Goal: Transaction & Acquisition: Purchase product/service

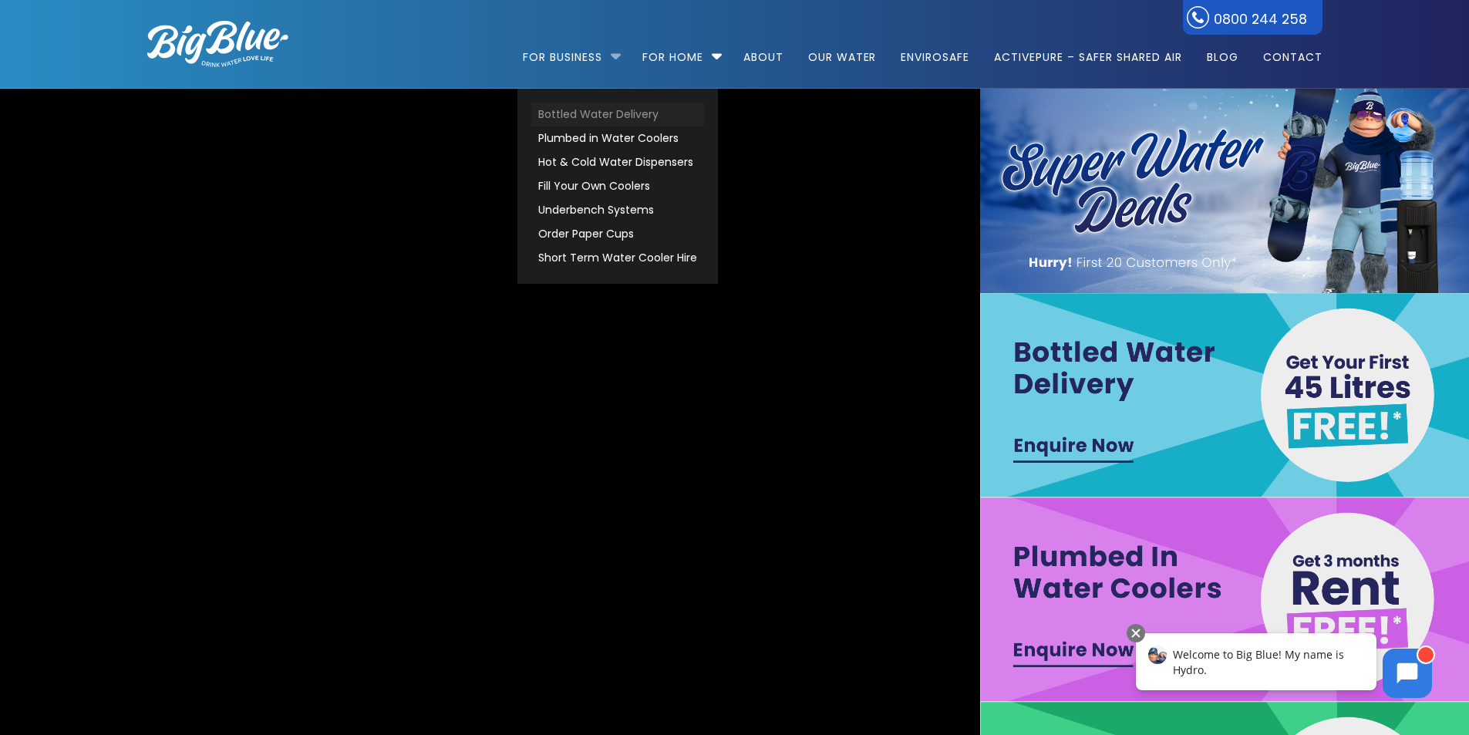
click at [591, 110] on link "Bottled Water Delivery" at bounding box center [617, 115] width 173 height 24
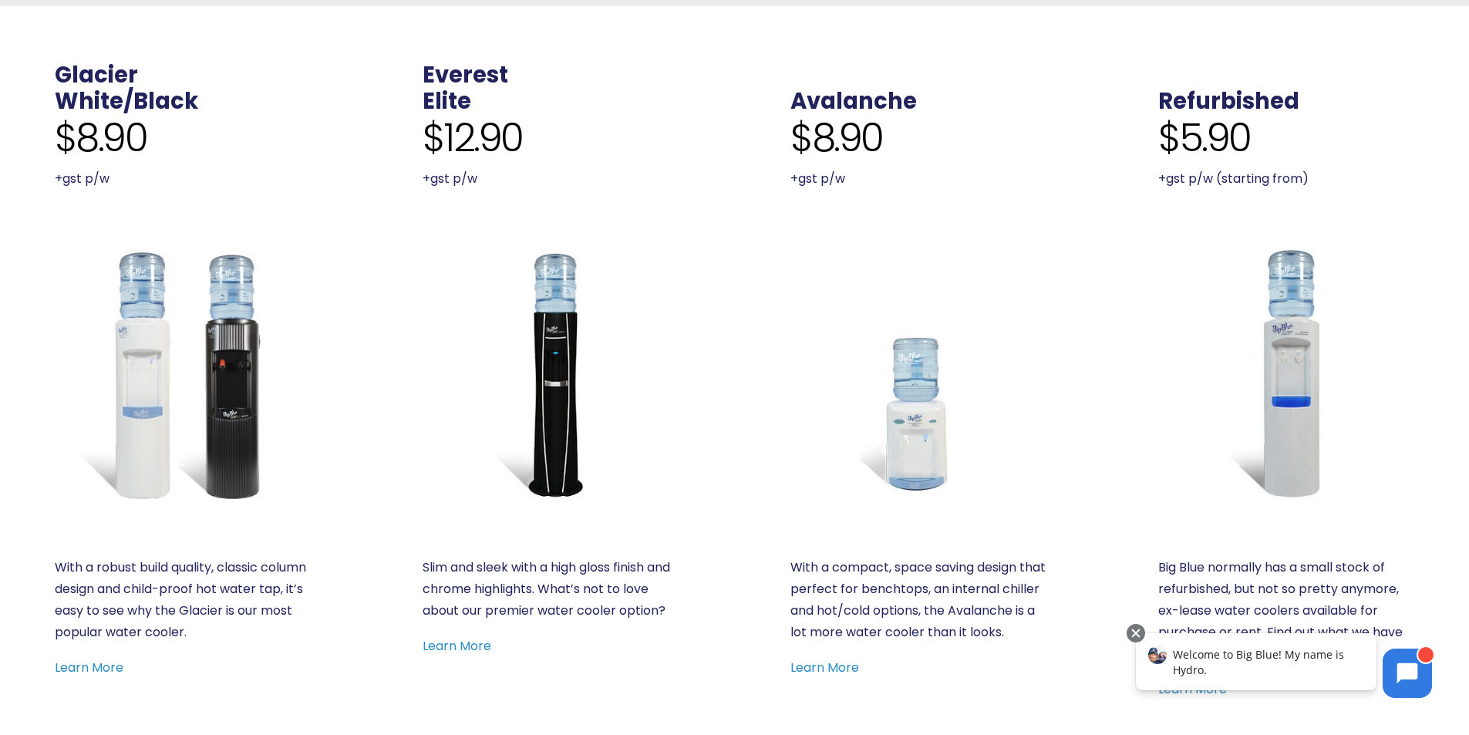
scroll to position [540, 0]
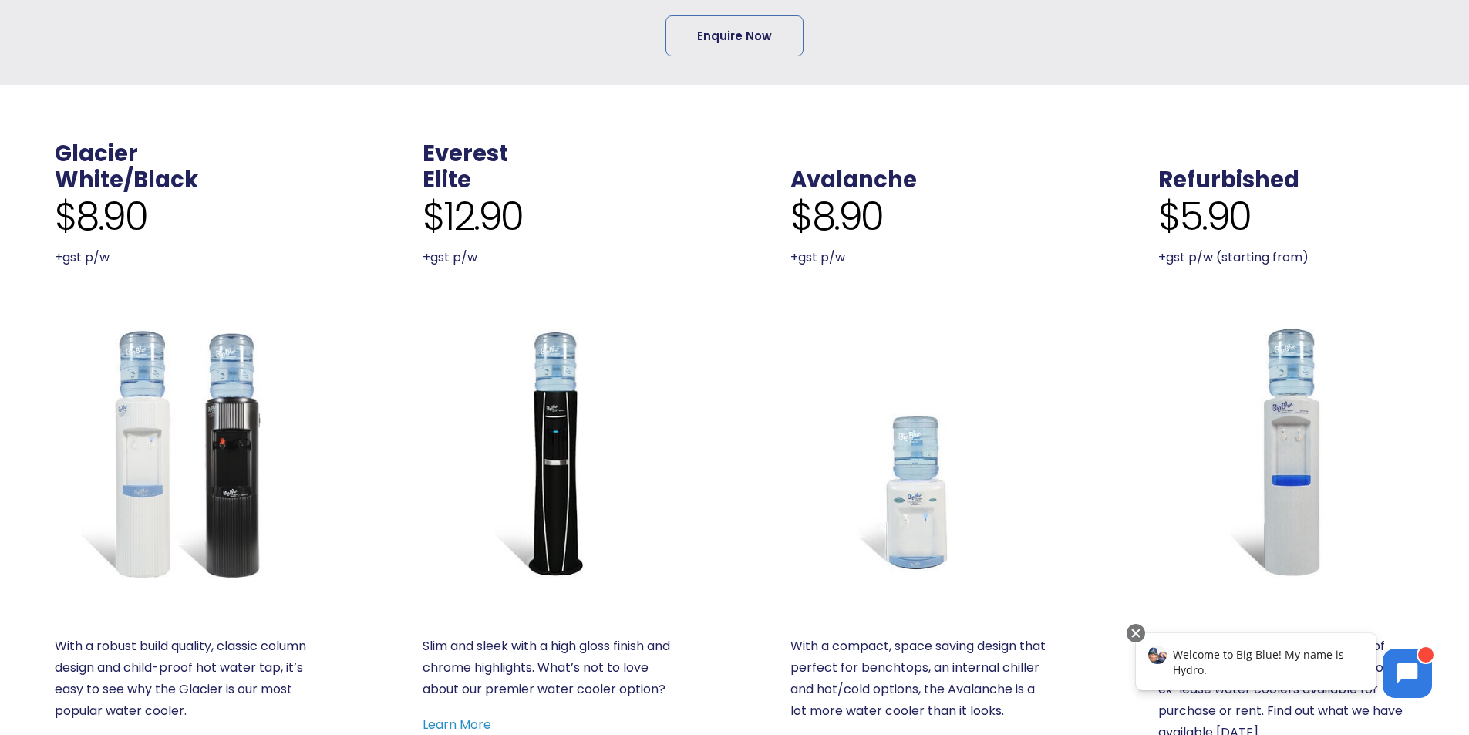
click at [189, 479] on img at bounding box center [183, 452] width 256 height 256
